Goal: Information Seeking & Learning: Learn about a topic

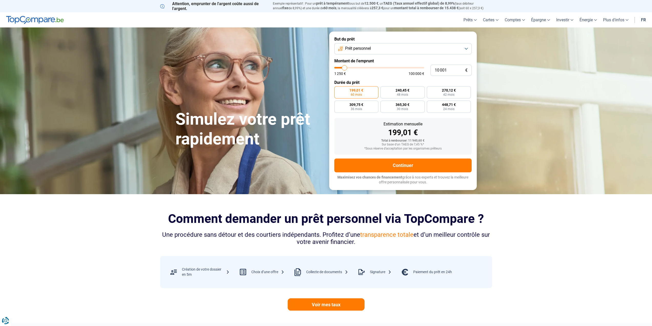
type input "11 000"
type input "11000"
type input "11 250"
type input "11250"
type input "11 500"
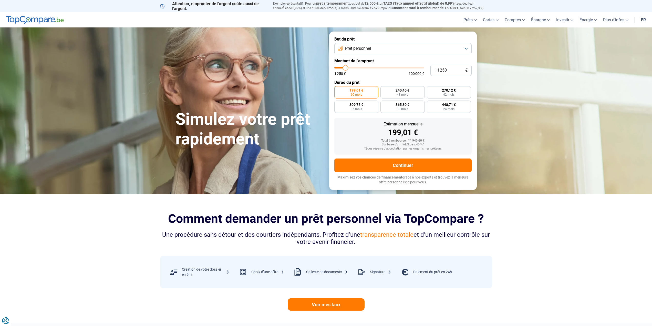
type input "11500"
type input "11 750"
type input "11750"
type input "12 000"
type input "12000"
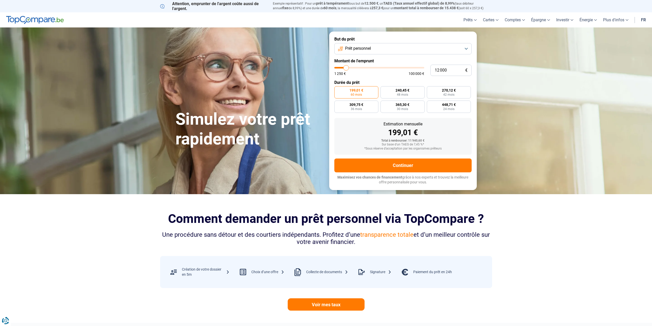
type input "12 500"
type input "12500"
type input "12 750"
type input "12750"
type input "13 000"
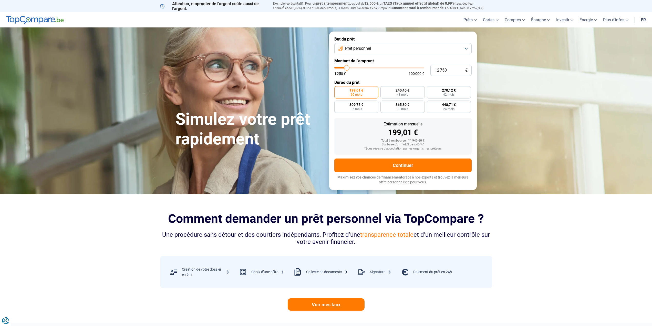
type input "13000"
type input "13 250"
type input "13250"
type input "13 500"
type input "13500"
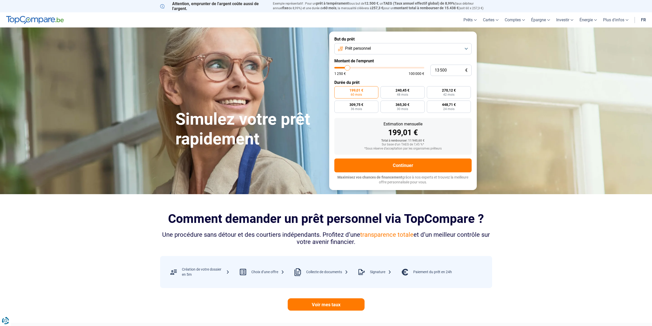
type input "14 000"
type input "14000"
type input "14 250"
type input "14250"
type input "14 500"
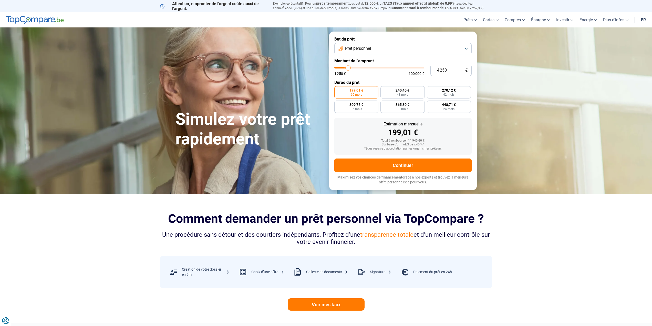
type input "14500"
type input "15 000"
type input "15000"
type input "15 500"
type input "15500"
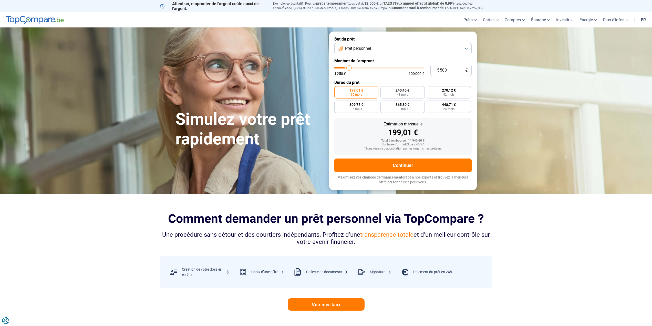
type input "15 750"
type input "15750"
type input "16 000"
type input "16000"
type input "16 250"
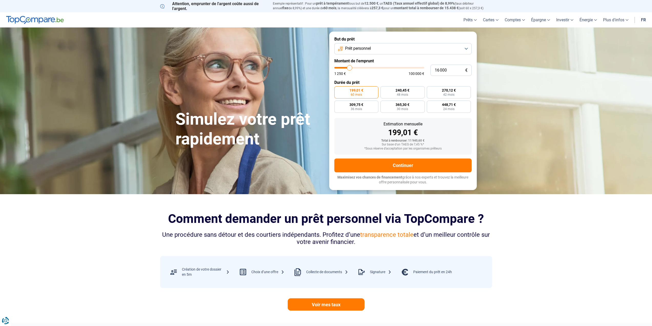
type input "16250"
type input "16 500"
type input "16500"
type input "17 000"
type input "17000"
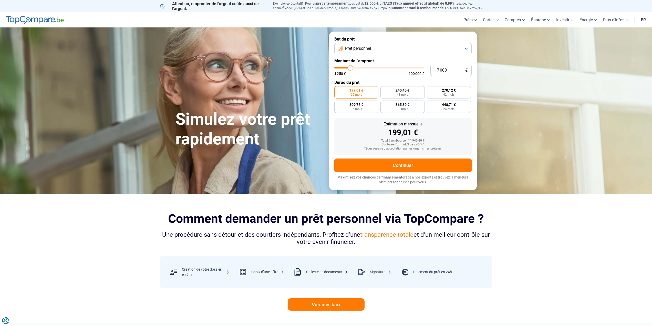
type input "17 250"
type input "17250"
type input "17 500"
type input "17500"
type input "17 750"
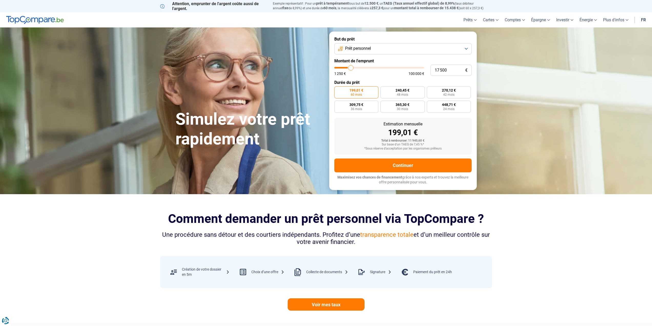
type input "17750"
type input "18 000"
type input "18000"
type input "18 500"
type input "18500"
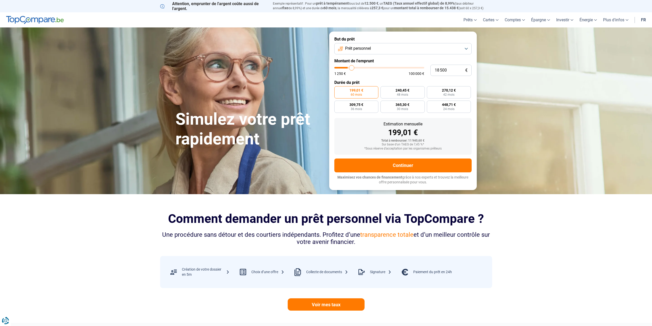
type input "18 750"
type input "18750"
type input "19 000"
type input "19000"
type input "19 250"
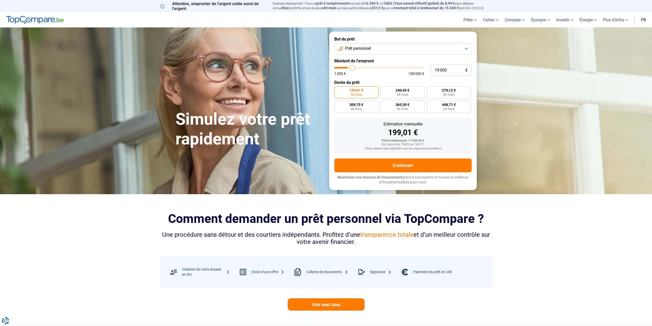
type input "19250"
type input "19 750"
type input "19750"
type input "20 000"
type input "20000"
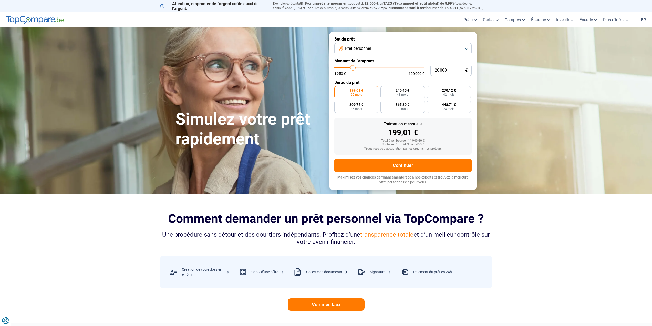
type input "20 250"
type input "20250"
type input "20 500"
type input "20500"
type input "20 750"
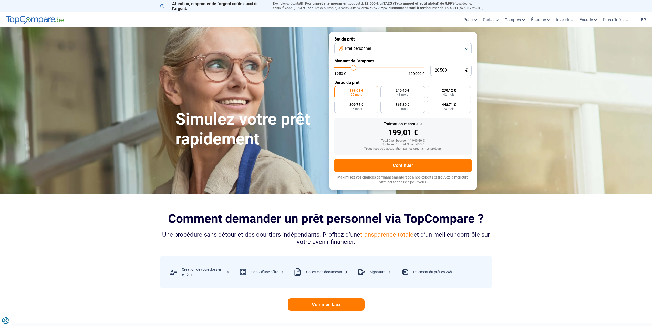
type input "20750"
type input "21 250"
type input "21250"
type input "21 500"
type input "21500"
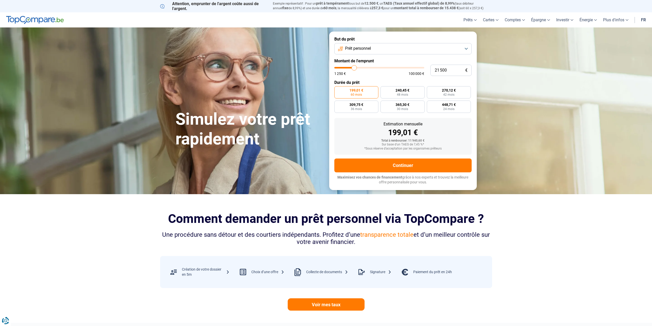
type input "21 750"
type input "21750"
type input "22 000"
type input "22000"
type input "22 250"
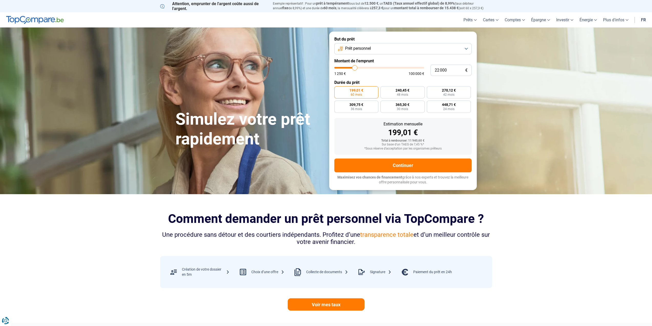
type input "22250"
type input "22 750"
type input "22750"
type input "22 250"
type input "22250"
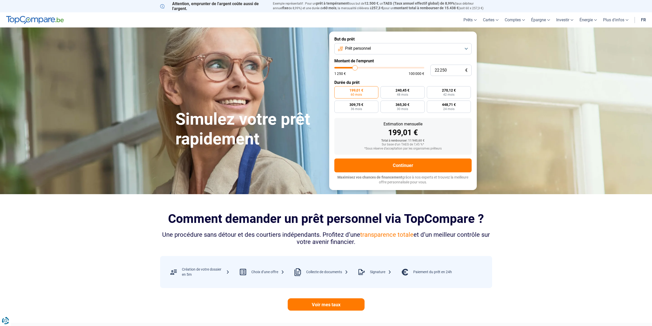
type input "22 000"
type input "22000"
type input "22 250"
type input "22250"
type input "22 750"
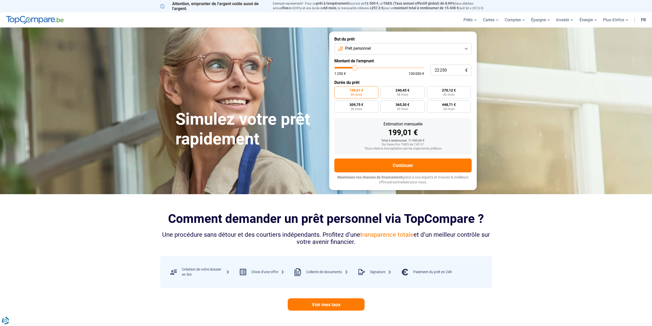
type input "22750"
type input "22 250"
drag, startPoint x: 345, startPoint y: 67, endPoint x: 355, endPoint y: 67, distance: 10.0
type input "22250"
click at [355, 67] on input "range" at bounding box center [380, 68] width 90 height 2
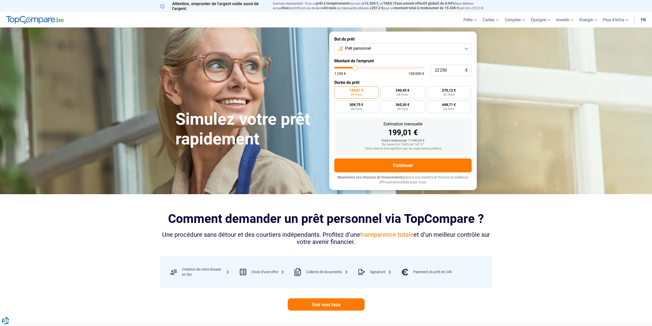
radio input "false"
